Goal: Complete application form: Complete application form

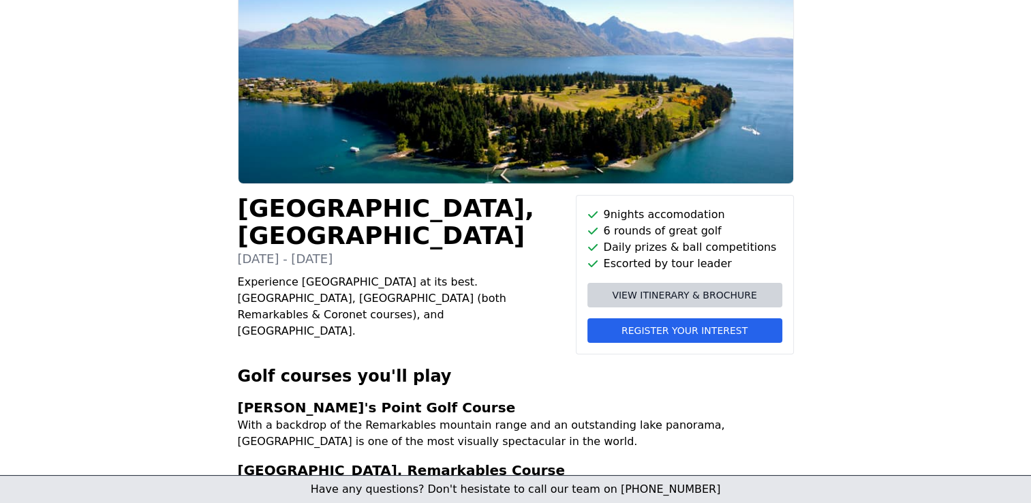
scroll to position [115, 0]
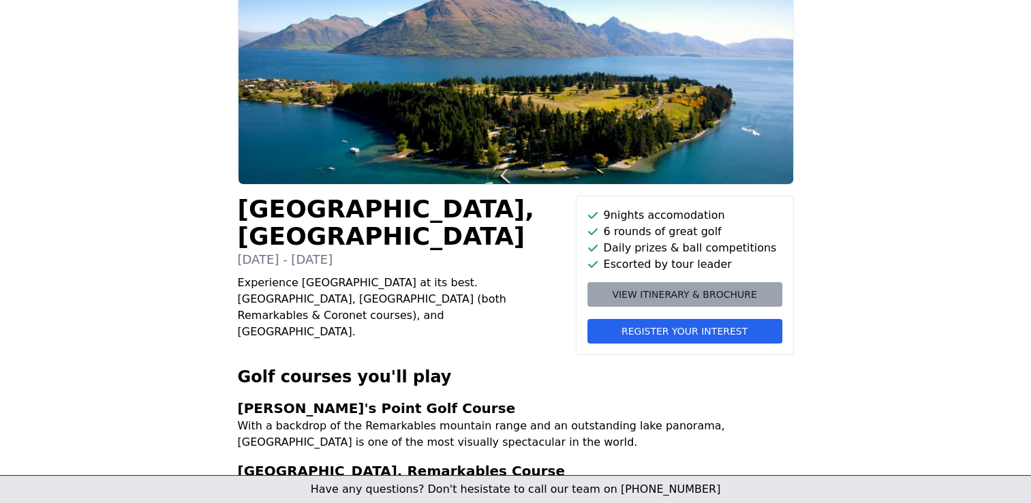
click at [678, 292] on span "View itinerary & brochure" at bounding box center [684, 295] width 144 height 14
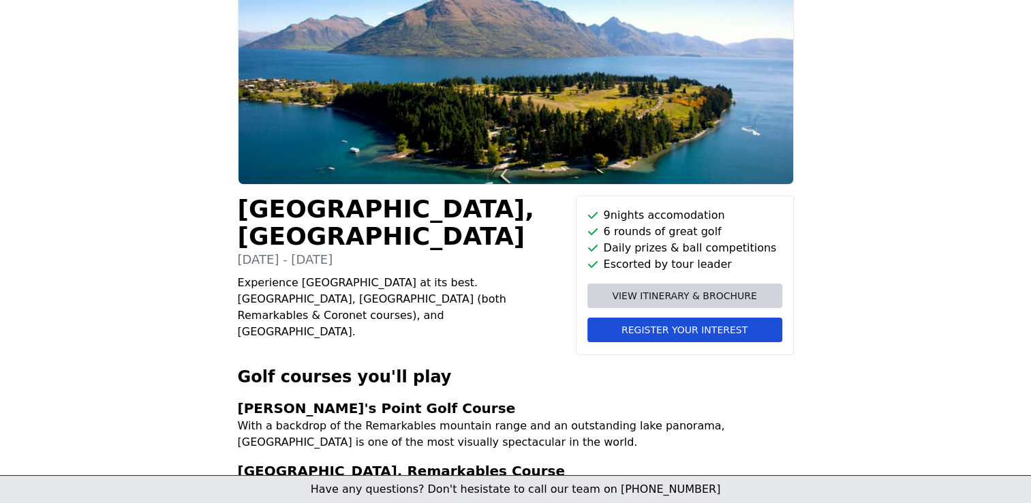
click at [636, 329] on span "Register your interest" at bounding box center [684, 330] width 126 height 14
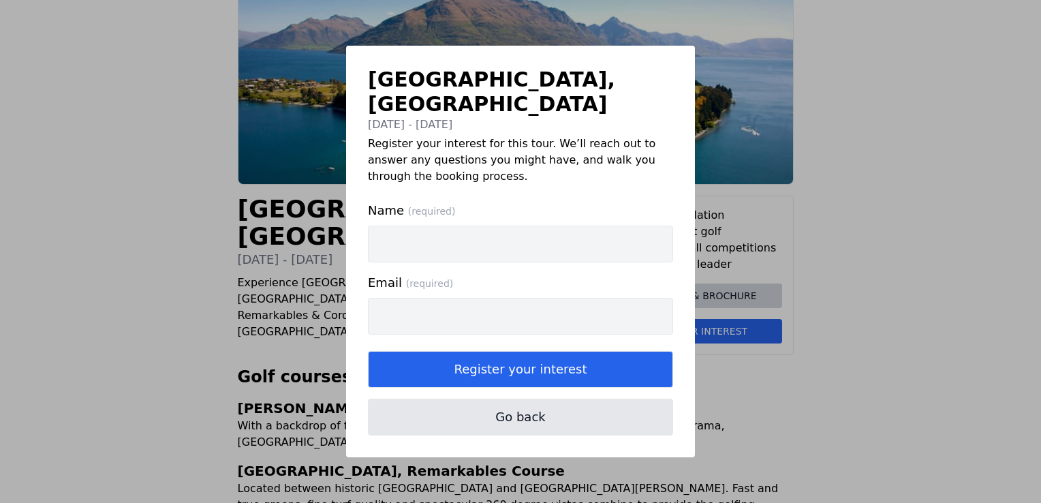
click at [375, 228] on input "Name (required)" at bounding box center [520, 244] width 305 height 37
type input "[PERSON_NAME]"
click at [385, 298] on input "Email (required)" at bounding box center [520, 316] width 305 height 37
type input "[EMAIL_ADDRESS][PERSON_NAME][DOMAIN_NAME]"
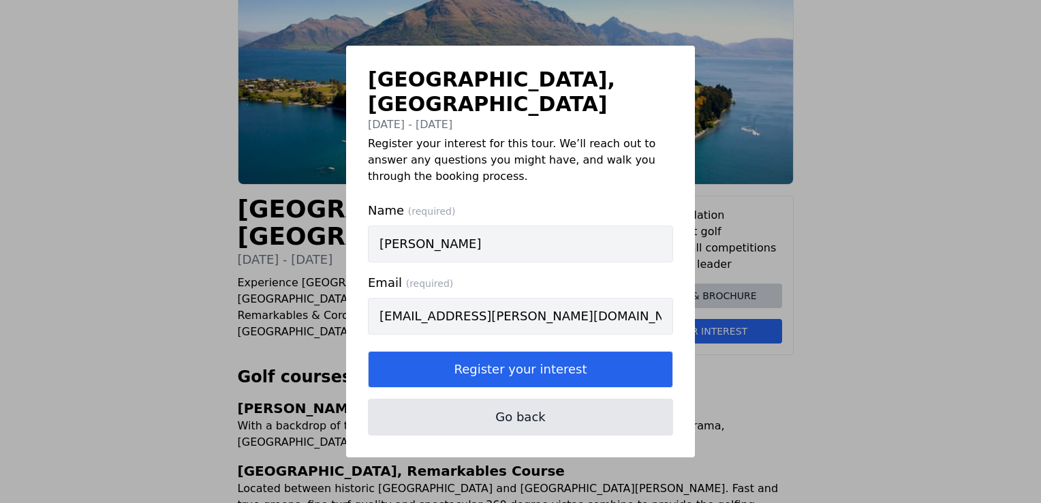
click at [459, 232] on input "[PERSON_NAME]" at bounding box center [520, 244] width 305 height 37
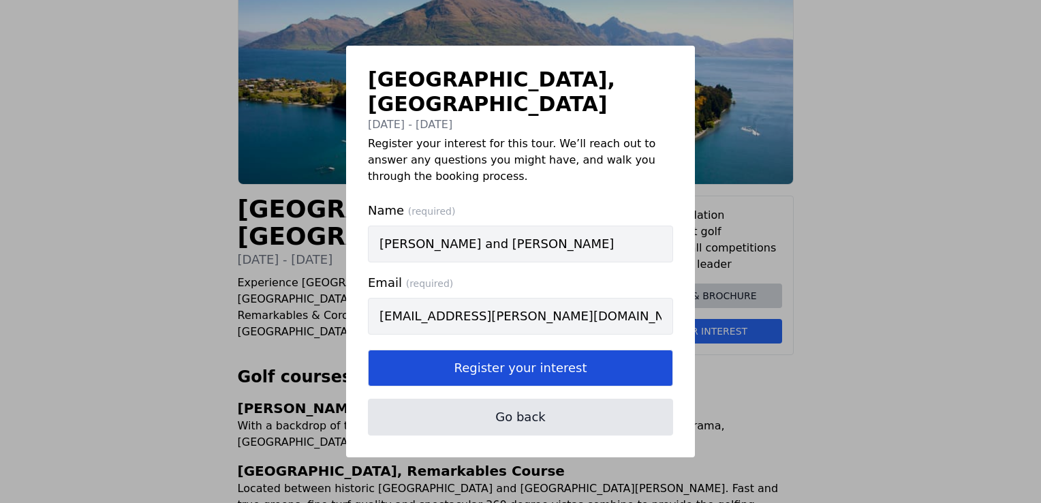
click at [505, 354] on button "Register your interest" at bounding box center [520, 368] width 305 height 37
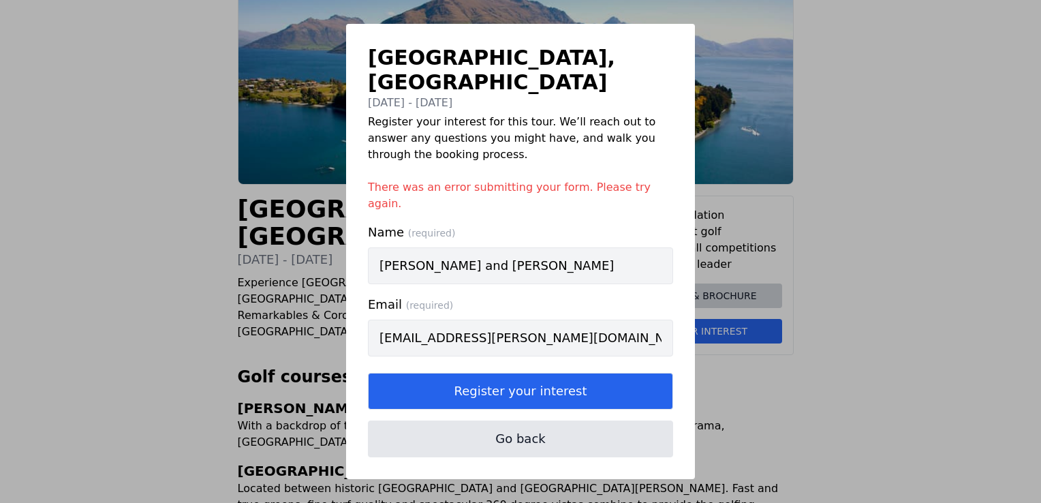
click at [555, 247] on input "Juli Hoven and Grant Airey" at bounding box center [520, 265] width 305 height 37
click at [510, 320] on input "[EMAIL_ADDRESS][PERSON_NAME][DOMAIN_NAME]" at bounding box center [520, 338] width 305 height 37
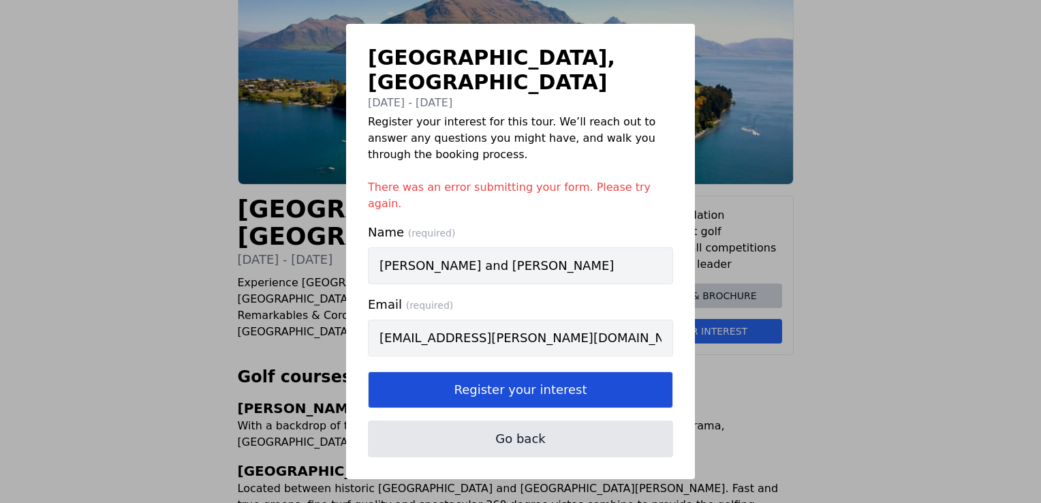
click at [531, 372] on button "Register your interest" at bounding box center [520, 389] width 305 height 37
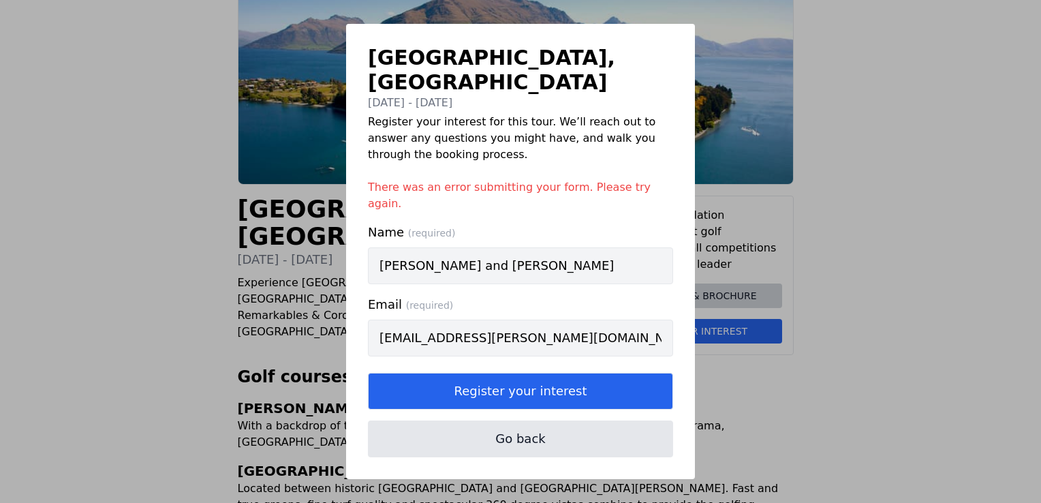
click at [549, 247] on input "Juli Hoven and Grant Airey" at bounding box center [520, 265] width 305 height 37
drag, startPoint x: 536, startPoint y: 245, endPoint x: 437, endPoint y: 254, distance: 98.6
click at [437, 254] on input "Juli Hoven and Grant Airey" at bounding box center [520, 265] width 305 height 37
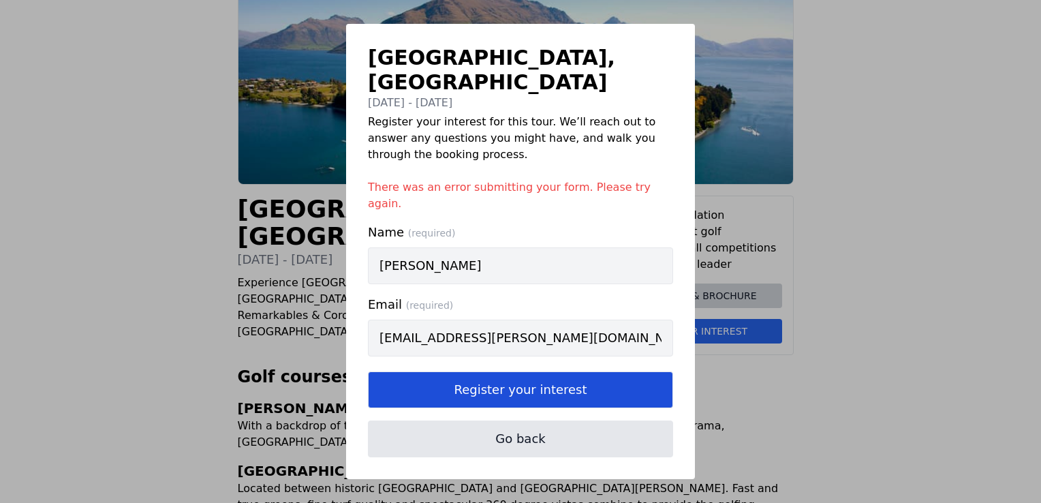
type input "[PERSON_NAME]"
click at [480, 371] on button "Register your interest" at bounding box center [520, 389] width 305 height 37
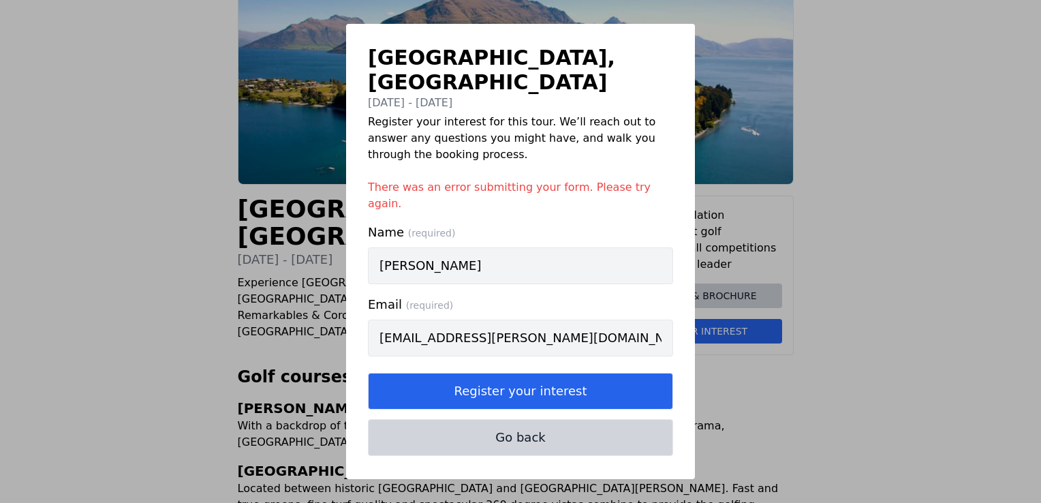
click at [514, 420] on button "Go back" at bounding box center [520, 437] width 305 height 37
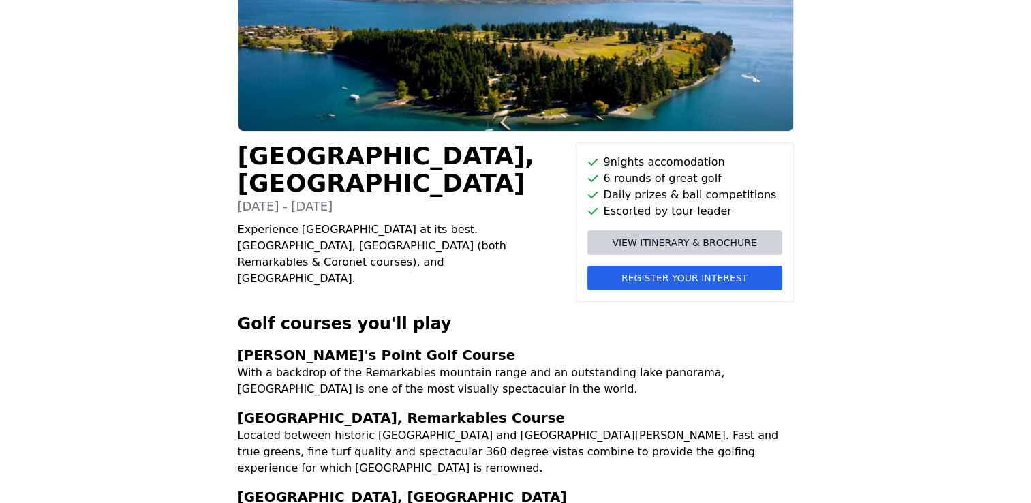
scroll to position [251, 0]
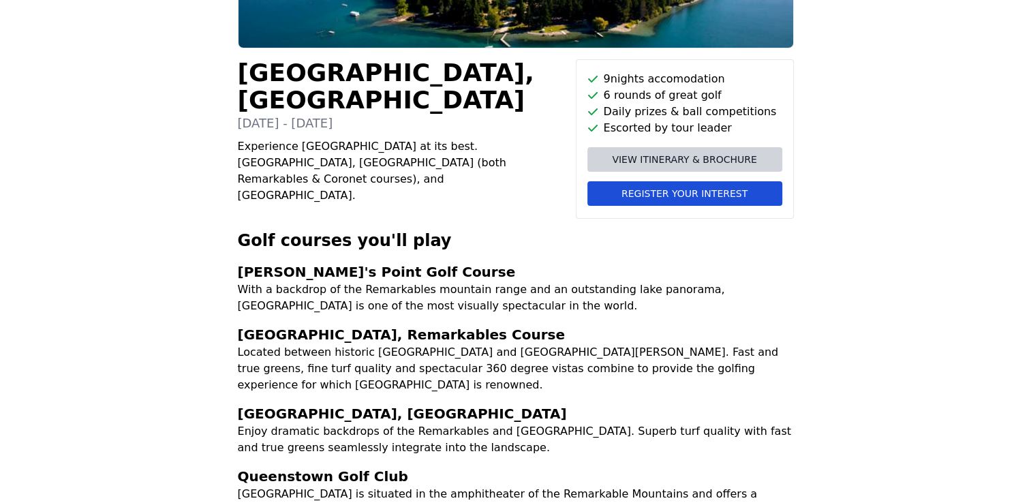
click at [679, 193] on span "Register your interest" at bounding box center [684, 194] width 126 height 14
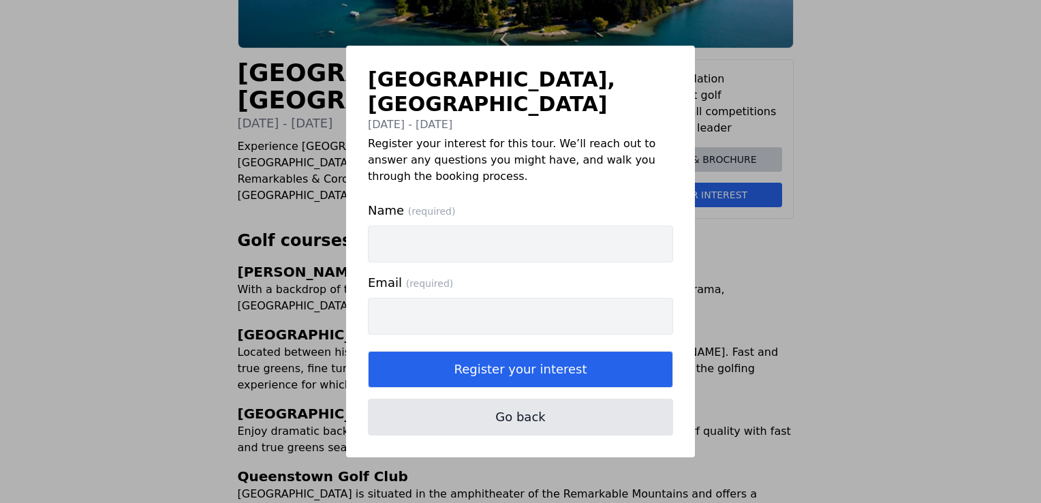
click at [452, 228] on input "Name (required)" at bounding box center [520, 244] width 305 height 37
drag, startPoint x: 424, startPoint y: 236, endPoint x: 512, endPoint y: 233, distance: 87.2
click at [512, 233] on input "[PERSON_NAME]" at bounding box center [520, 244] width 305 height 37
click at [536, 226] on input "[PERSON_NAME]" at bounding box center [520, 244] width 305 height 37
click at [527, 232] on input "[PERSON_NAME]" at bounding box center [520, 244] width 305 height 37
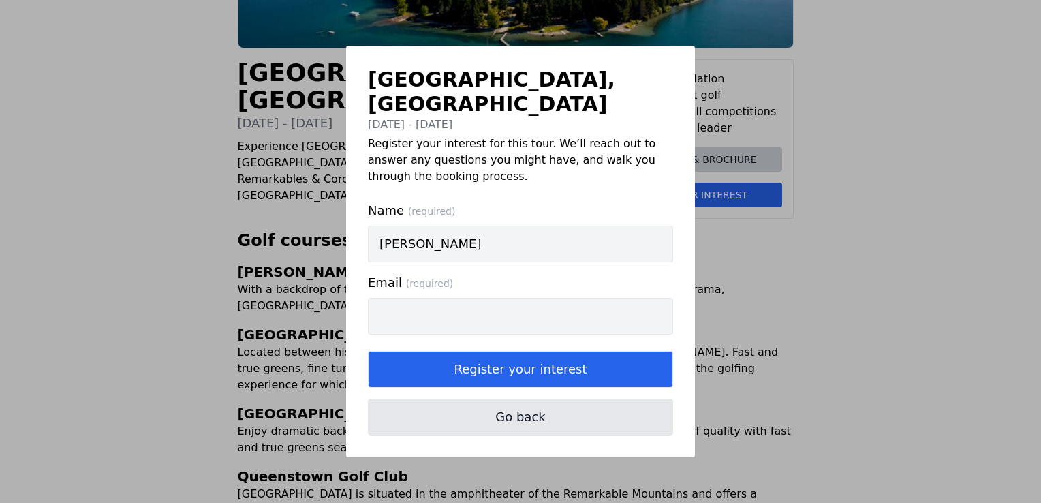
type input "[PERSON_NAME]"
click at [387, 305] on input "Email (required)" at bounding box center [520, 316] width 305 height 37
type input "[EMAIL_ADDRESS][PERSON_NAME][DOMAIN_NAME]"
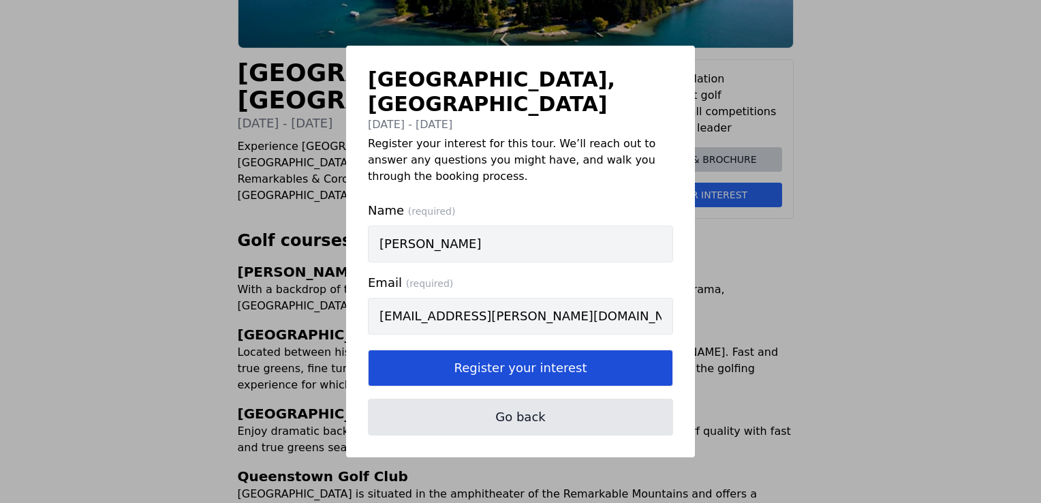
click at [496, 358] on button "Register your interest" at bounding box center [520, 368] width 305 height 37
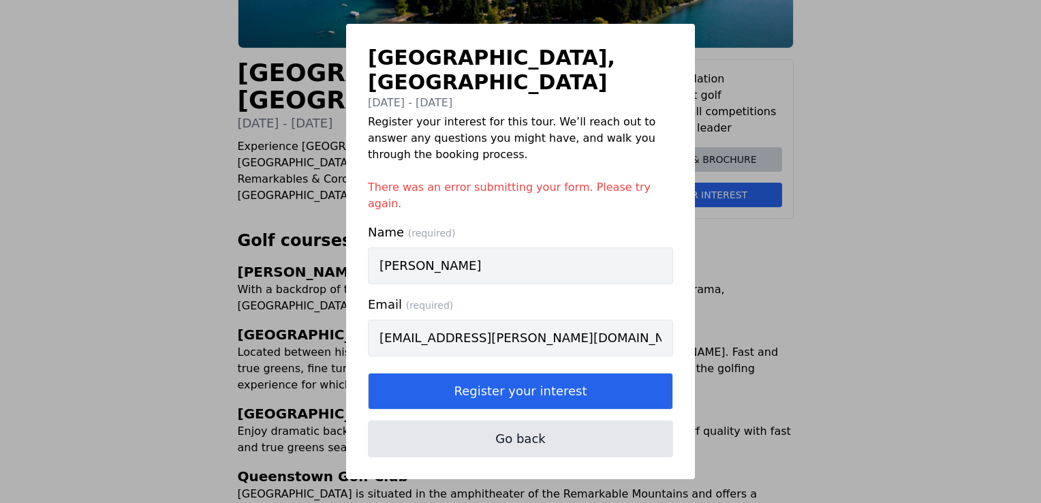
click at [732, 248] on div "Queenstown, New Zealand 16th - 25th February 2026 Register your interest for th…" at bounding box center [520, 251] width 1041 height 503
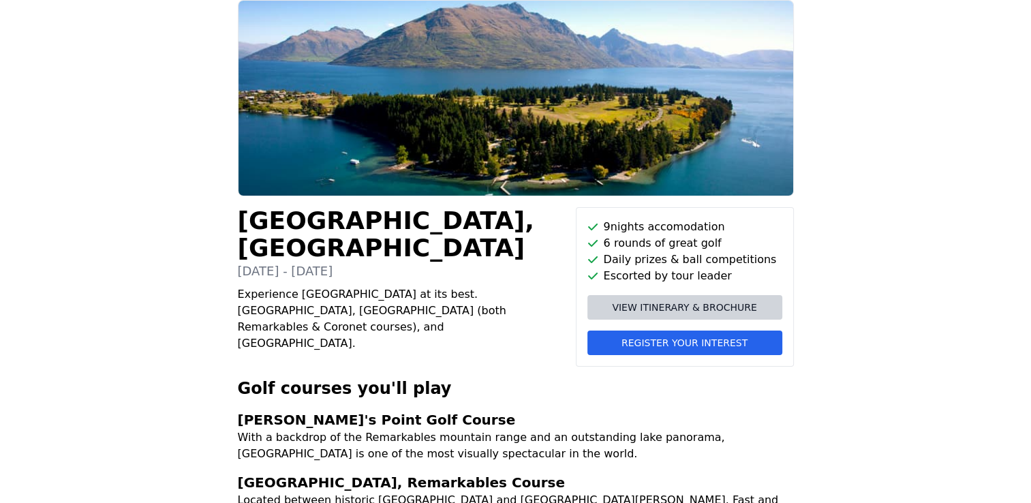
scroll to position [0, 0]
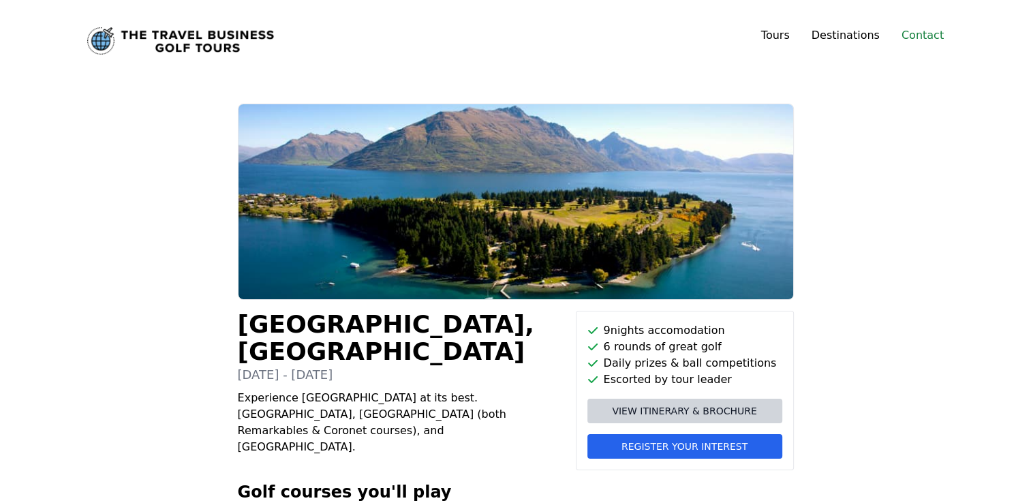
click at [928, 36] on link "Contact" at bounding box center [922, 35] width 42 height 16
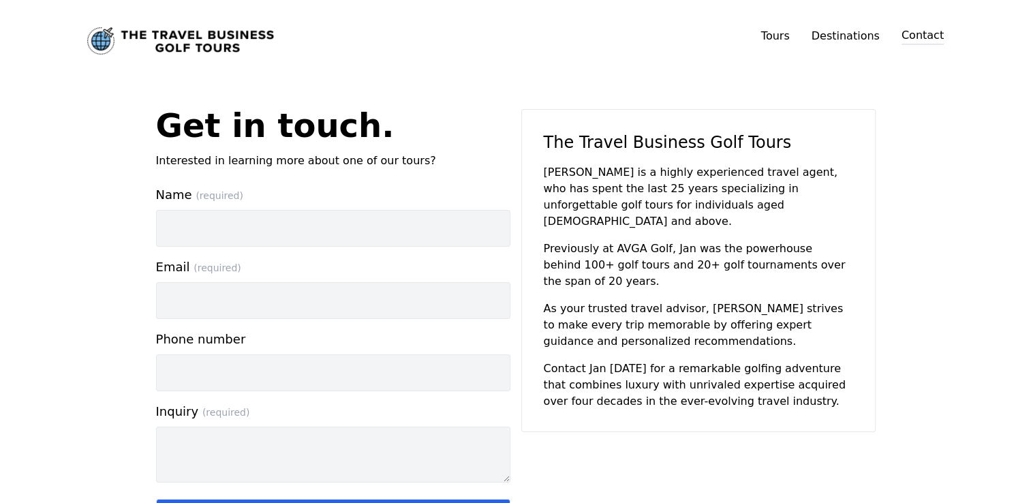
click at [185, 229] on input "Name (required)" at bounding box center [333, 228] width 354 height 37
type input "[PERSON_NAME]"
type input "[EMAIL_ADDRESS][PERSON_NAME][DOMAIN_NAME]"
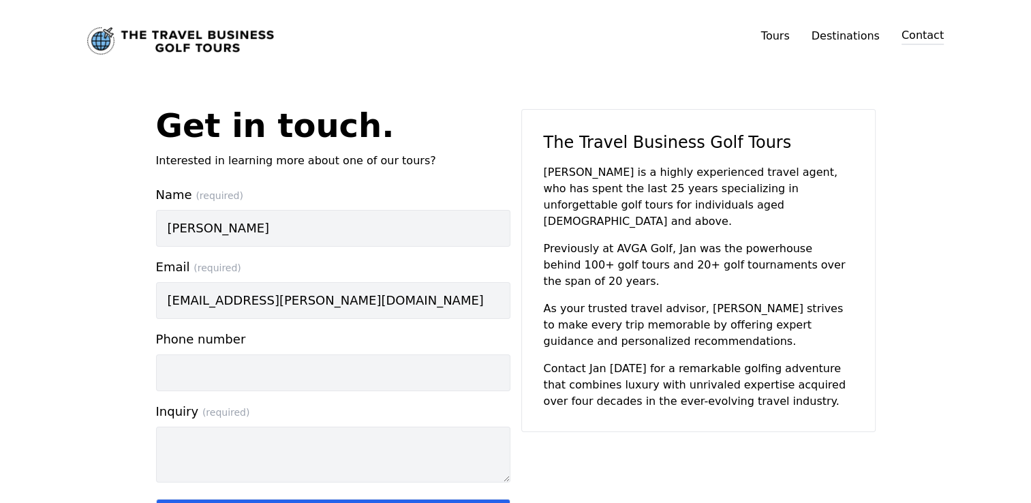
click at [209, 367] on input "Phone number" at bounding box center [333, 372] width 354 height 37
type input "0407033953"
click at [196, 440] on textarea "Inquiry (required)" at bounding box center [333, 454] width 354 height 56
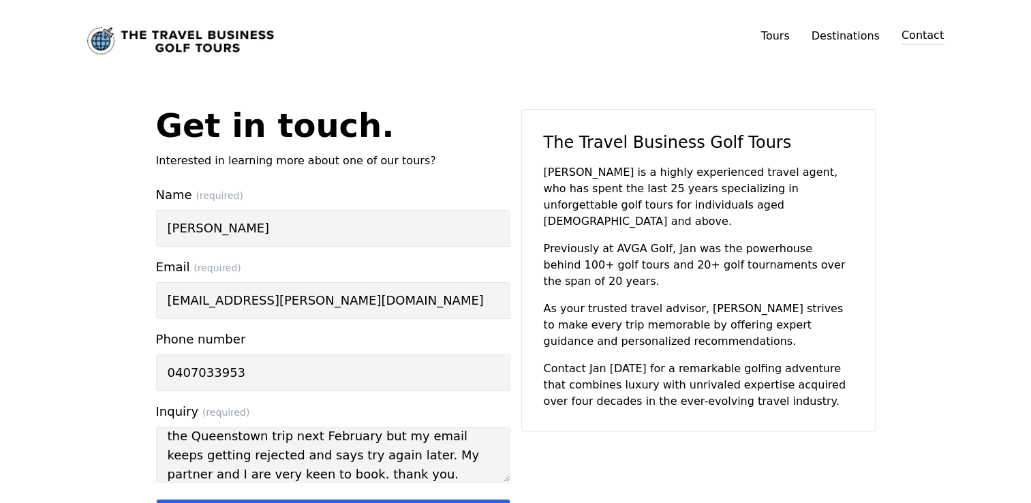
scroll to position [136, 0]
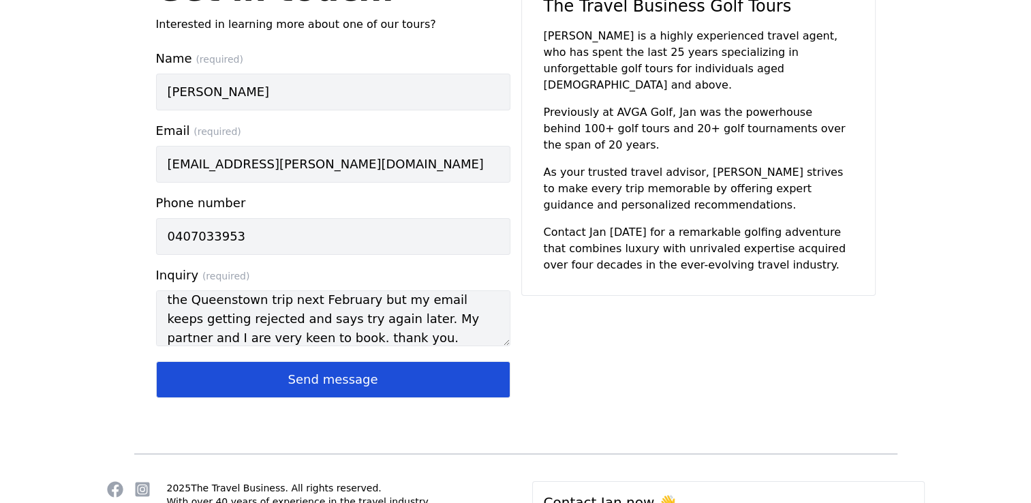
type textarea "Hi there I have been tryng to register my interest for the Queenstown trip next…"
click at [324, 384] on button "Send message" at bounding box center [333, 379] width 354 height 37
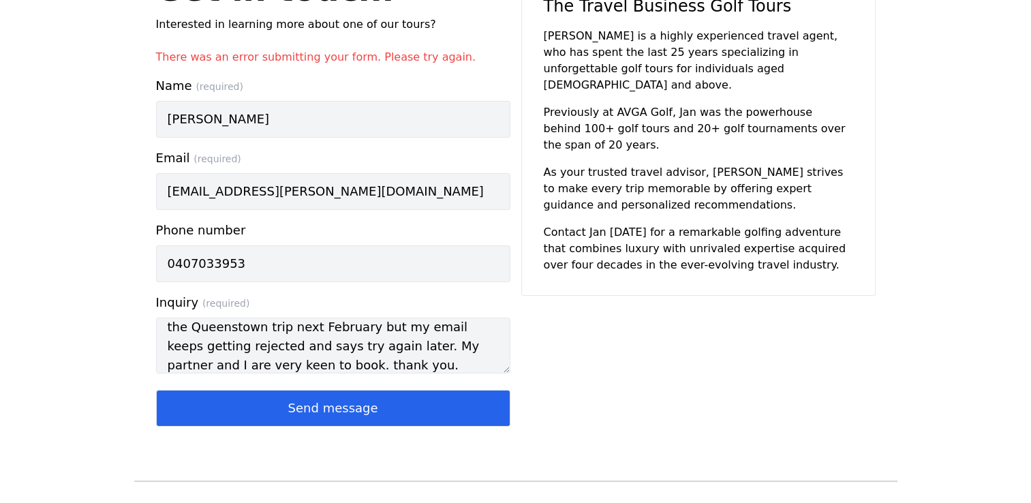
click at [352, 120] on input "[PERSON_NAME]" at bounding box center [333, 119] width 354 height 37
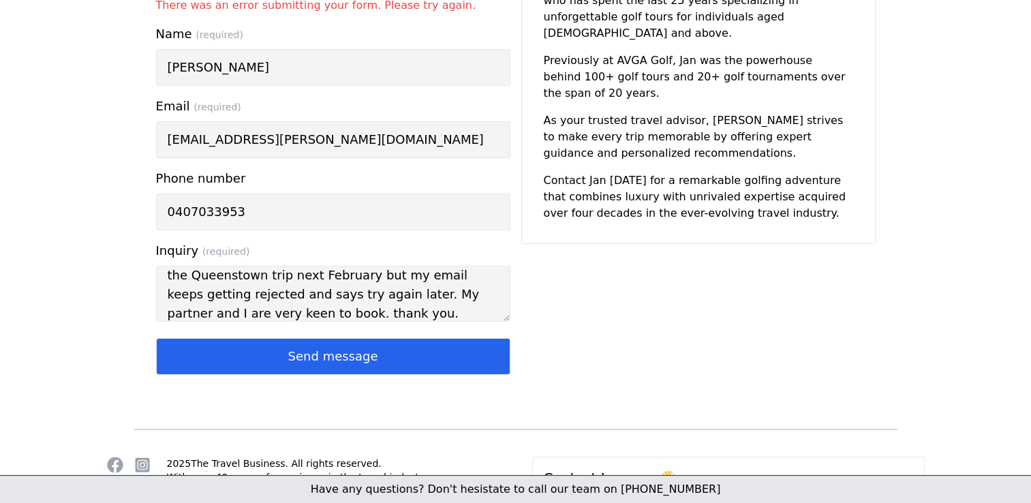
scroll to position [81, 0]
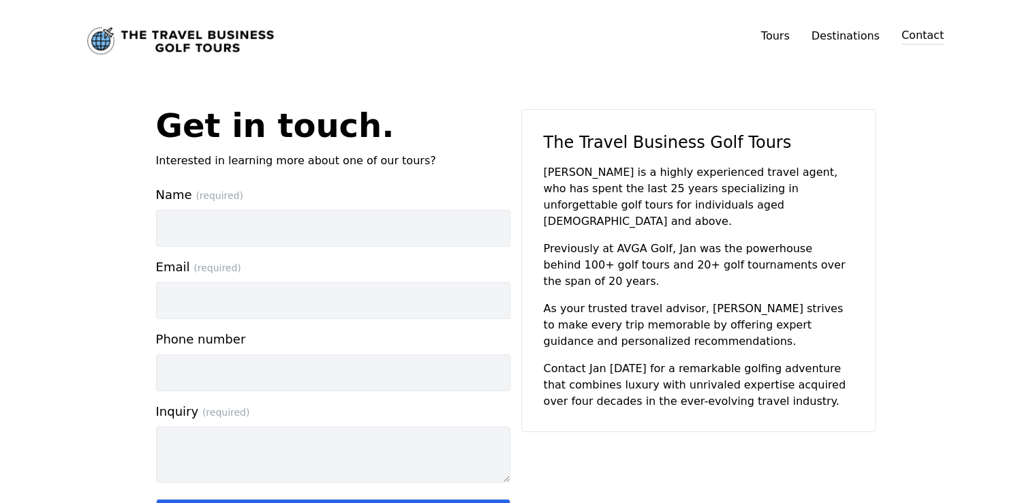
click at [303, 225] on input "Name (required)" at bounding box center [333, 228] width 354 height 37
type input "[PERSON_NAME]"
type input "[EMAIL_ADDRESS][PERSON_NAME][DOMAIN_NAME]"
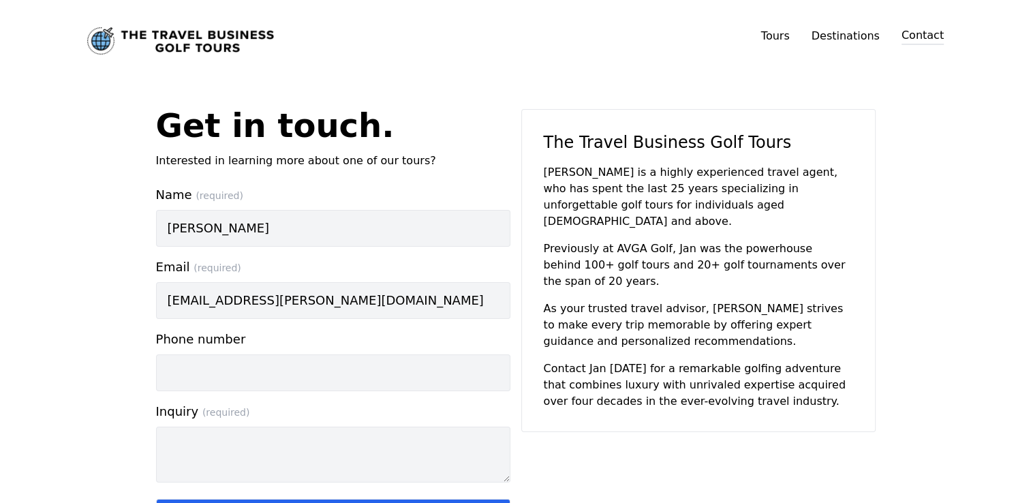
type input "0407033953"
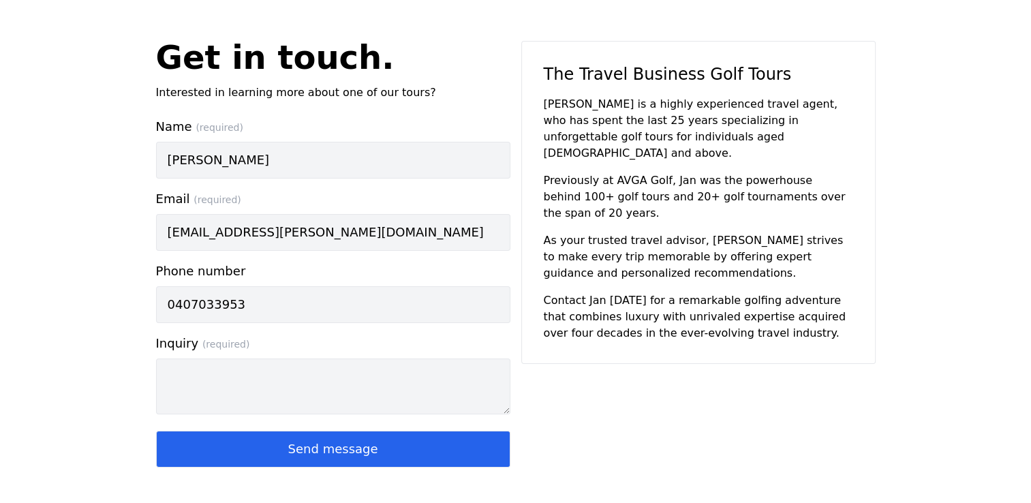
click at [218, 341] on span "(required)" at bounding box center [226, 344] width 48 height 11
click at [218, 358] on textarea "Inquiry (required)" at bounding box center [333, 386] width 354 height 56
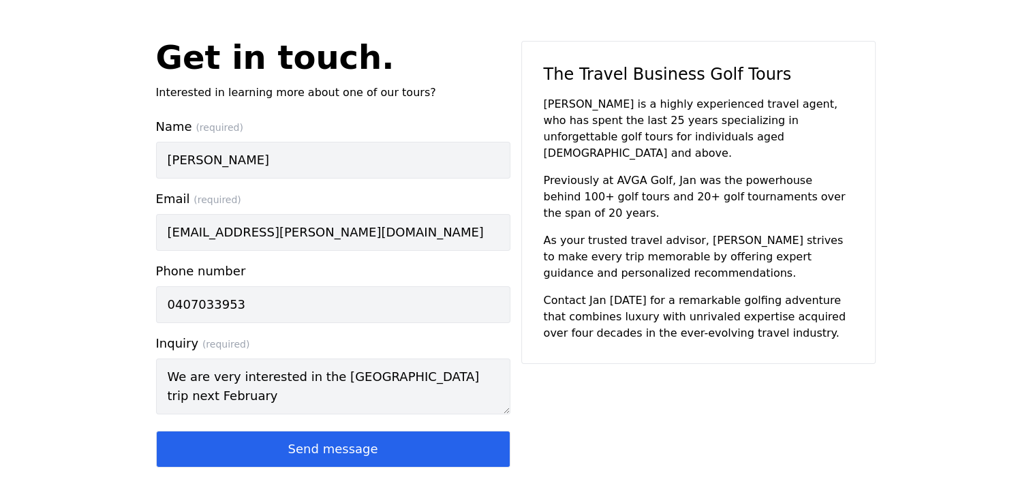
drag, startPoint x: 185, startPoint y: 373, endPoint x: 163, endPoint y: 378, distance: 22.3
click at [166, 378] on textarea "We are very interested in the [GEOGRAPHIC_DATA] trip next February" at bounding box center [333, 386] width 354 height 56
click at [262, 402] on textarea "My partner and I are very interested in the [GEOGRAPHIC_DATA] trip next February" at bounding box center [333, 386] width 354 height 56
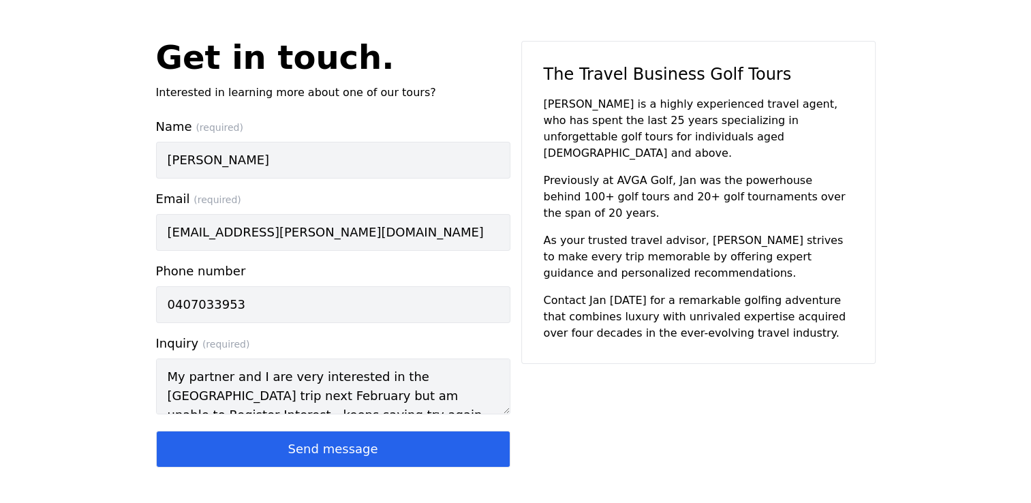
scroll to position [38, 0]
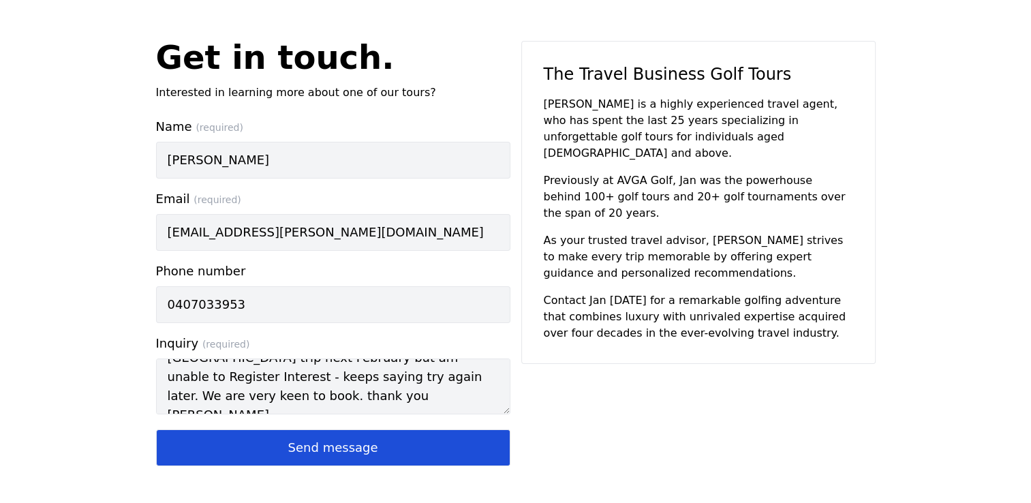
type textarea "My partner and I are very interested in the [GEOGRAPHIC_DATA] trip next Februar…"
click at [335, 444] on button "Send message" at bounding box center [333, 447] width 354 height 37
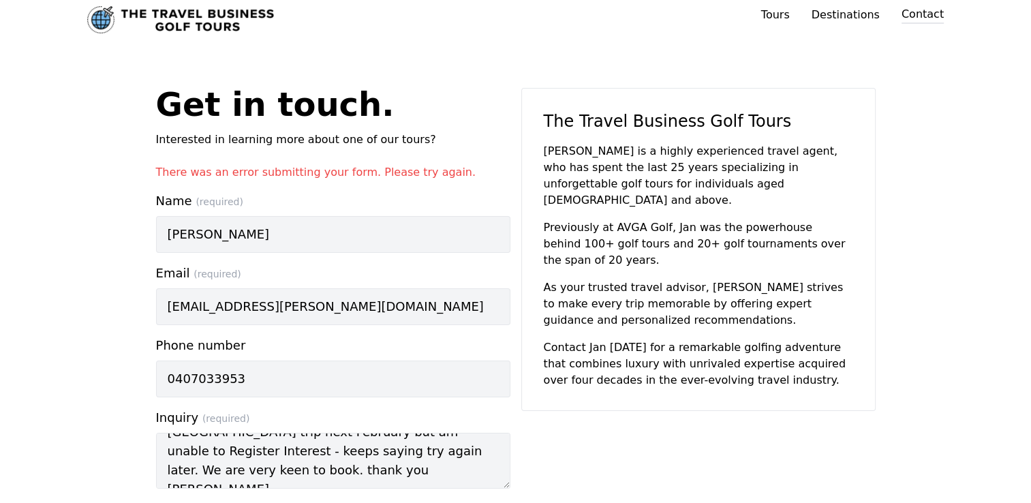
scroll to position [0, 0]
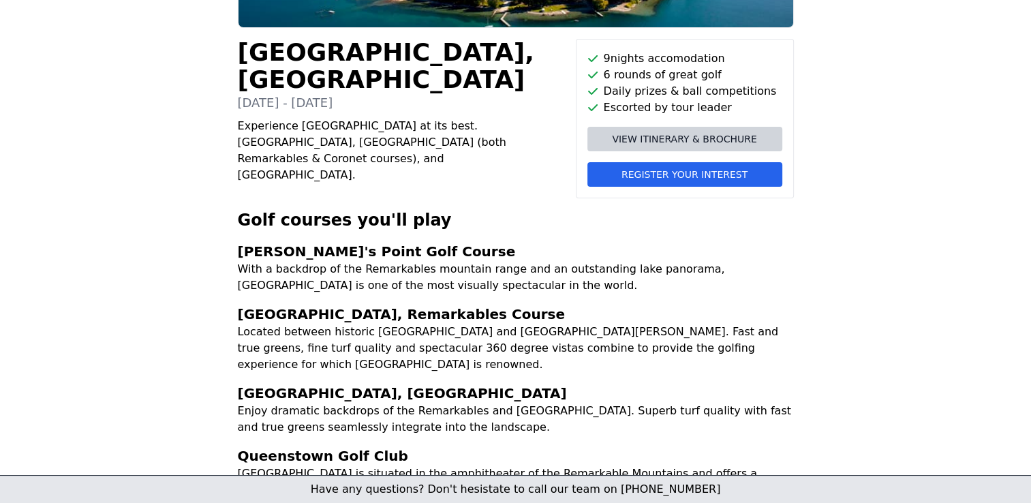
scroll to position [273, 0]
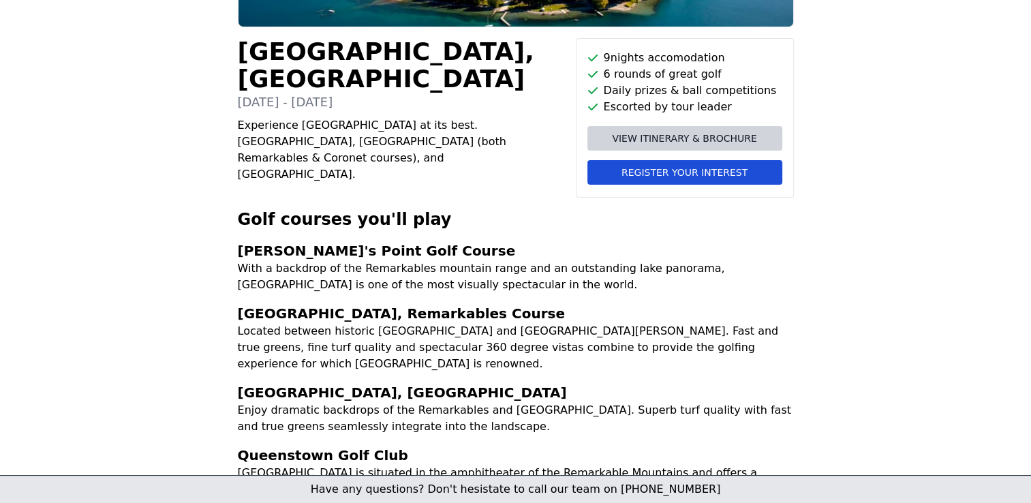
click at [643, 168] on button "Register your interest" at bounding box center [684, 172] width 195 height 25
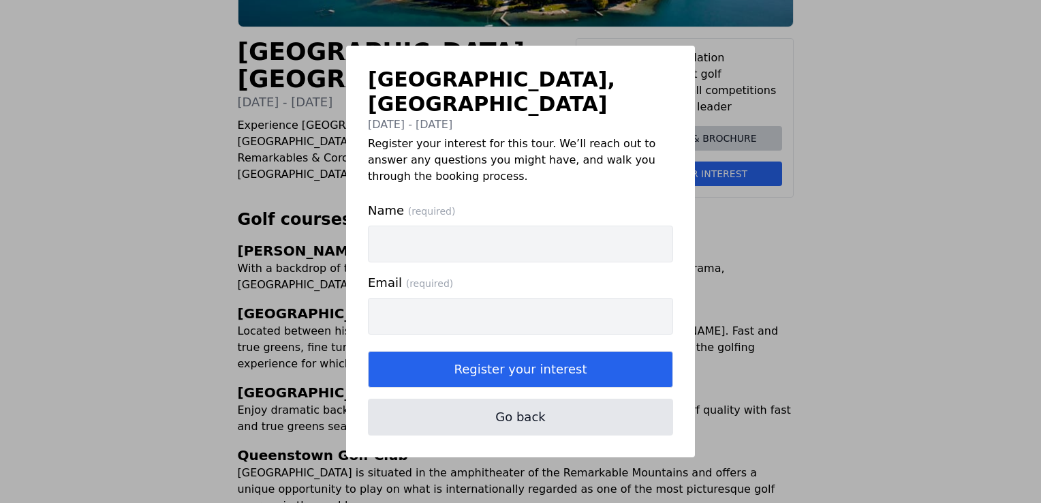
click at [433, 234] on input "Name (required)" at bounding box center [520, 244] width 305 height 37
click at [397, 229] on input "Name (required)" at bounding box center [520, 244] width 305 height 37
type input "[PERSON_NAME]"
click at [386, 304] on input "Email (required)" at bounding box center [520, 316] width 305 height 37
type input "[EMAIL_ADDRESS][PERSON_NAME][DOMAIN_NAME]"
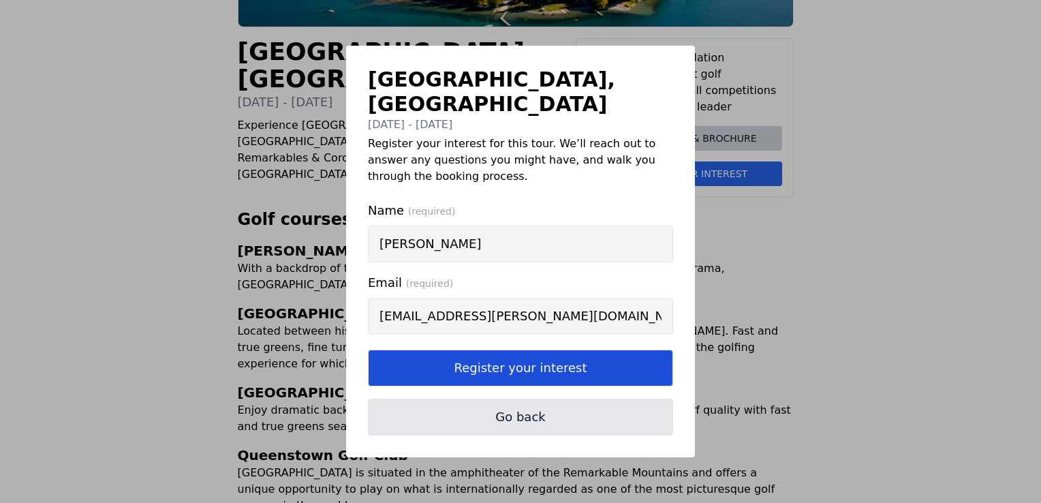
click at [484, 354] on button "Register your interest" at bounding box center [520, 368] width 305 height 37
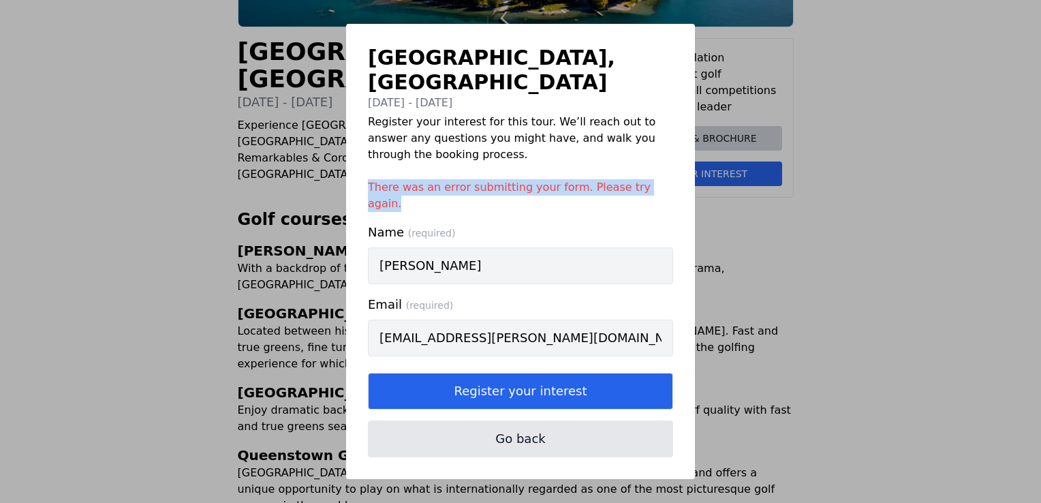
drag, startPoint x: 654, startPoint y: 187, endPoint x: 368, endPoint y: 179, distance: 286.3
click at [368, 179] on p "There was an error submitting your form. Please try again." at bounding box center [520, 195] width 305 height 33
copy p "There was an error submitting your form. Please try again."
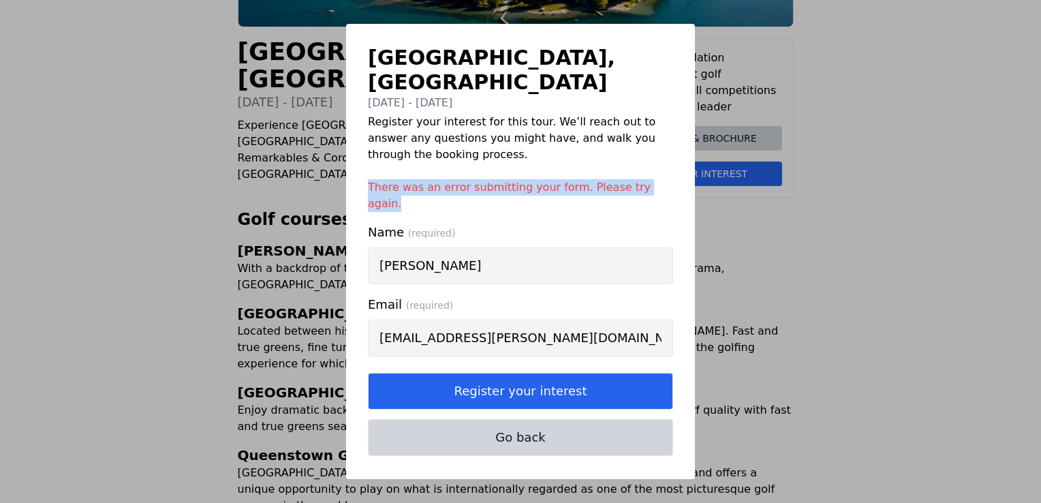
click at [525, 420] on button "Go back" at bounding box center [520, 437] width 305 height 37
